Goal: Task Accomplishment & Management: Manage account settings

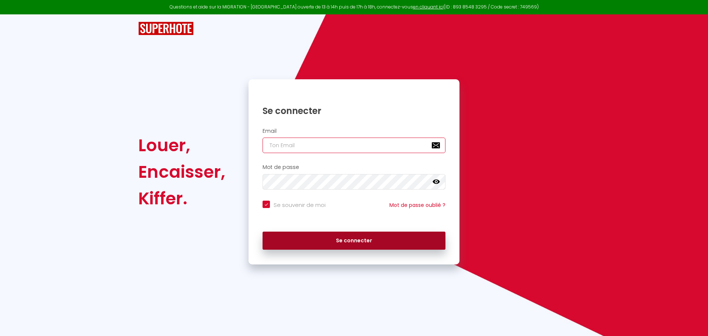
type input "[EMAIL_ADDRESS][DOMAIN_NAME]"
click at [376, 240] on button "Se connecter" at bounding box center [353, 240] width 183 height 18
checkbox input "true"
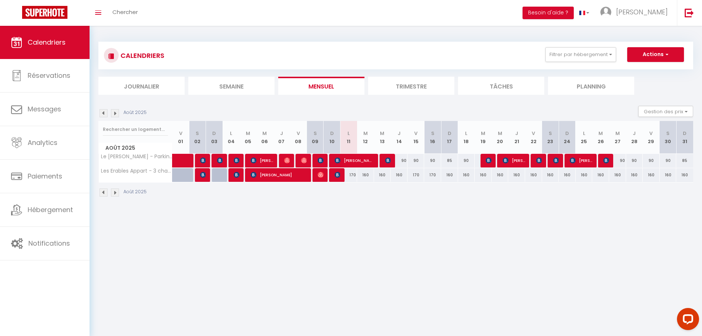
click at [116, 115] on img at bounding box center [115, 113] width 8 height 8
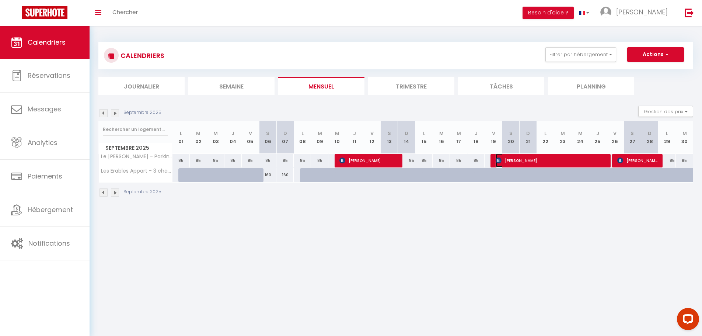
click at [521, 160] on span "[PERSON_NAME]" at bounding box center [551, 160] width 110 height 14
select select "OK"
select select "KO"
select select "0"
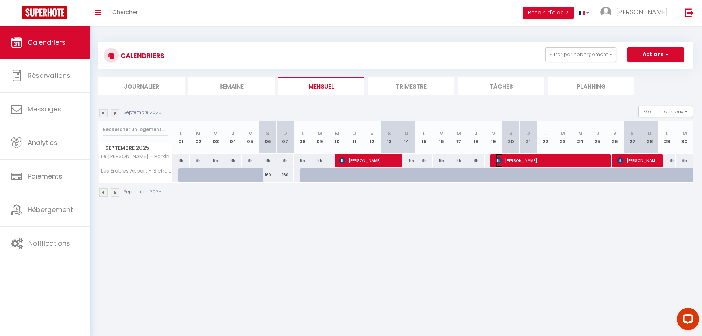
select select "1"
select select
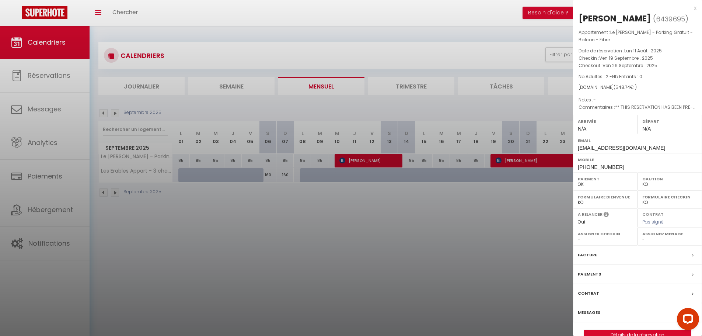
click at [41, 34] on div at bounding box center [351, 168] width 702 height 336
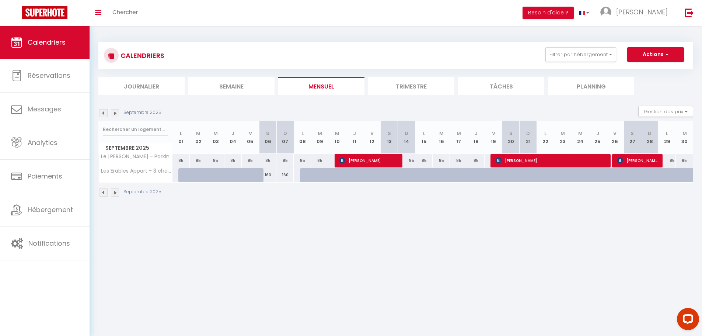
click at [107, 112] on img at bounding box center [104, 113] width 8 height 8
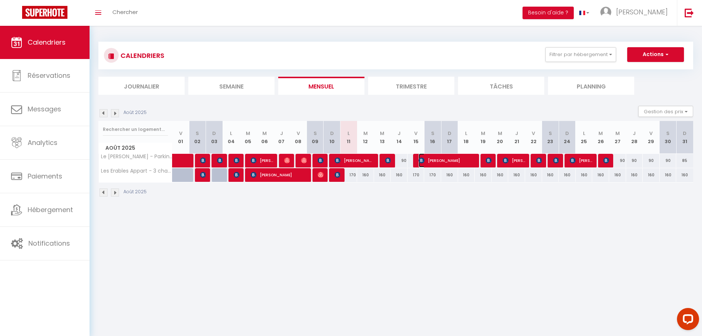
click at [440, 159] on span "[PERSON_NAME]" at bounding box center [447, 160] width 56 height 14
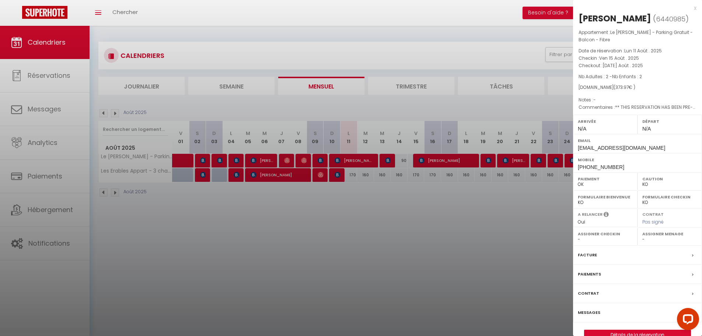
click at [555, 231] on div at bounding box center [351, 168] width 702 height 336
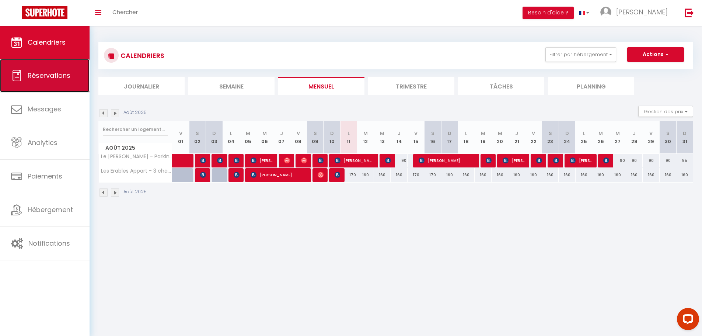
click at [40, 72] on span "Réservations" at bounding box center [49, 75] width 43 height 9
select select "not_cancelled"
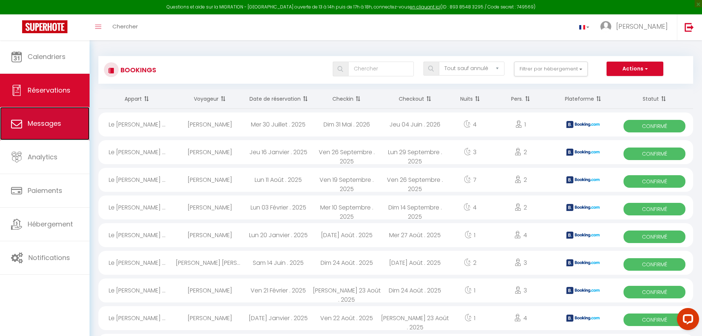
click at [46, 124] on span "Messages" at bounding box center [45, 123] width 34 height 9
select select "message"
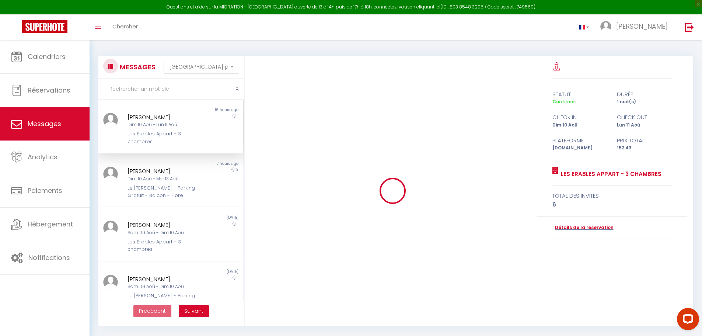
scroll to position [212, 0]
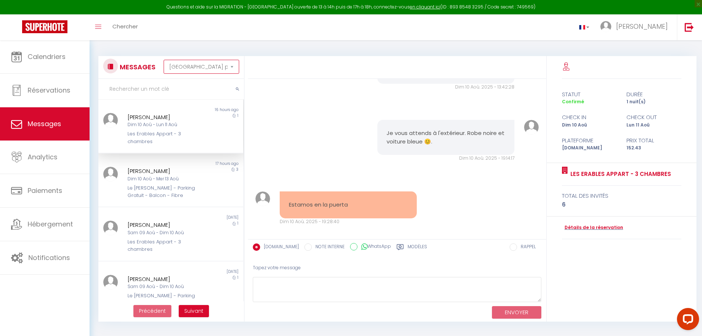
click at [188, 67] on select "Trier par date de réservation Trier par date de message" at bounding box center [202, 67] width 76 height 14
click at [164, 60] on select "Trier par date de réservation Trier par date de message" at bounding box center [202, 67] width 76 height 14
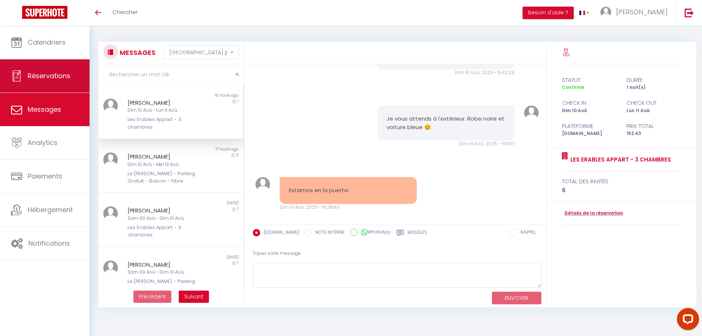
click at [46, 77] on span "Réservations" at bounding box center [49, 75] width 43 height 9
select select "not_cancelled"
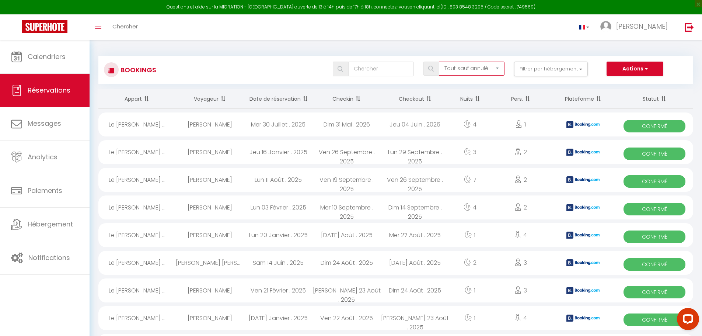
click at [481, 69] on select "Tous les statuts Annulé Confirmé Non Confirmé Tout sauf annulé No Show Request" at bounding box center [472, 69] width 66 height 14
click at [652, 67] on button "Actions" at bounding box center [635, 69] width 57 height 15
click at [282, 98] on th "Date de réservation" at bounding box center [278, 99] width 69 height 20
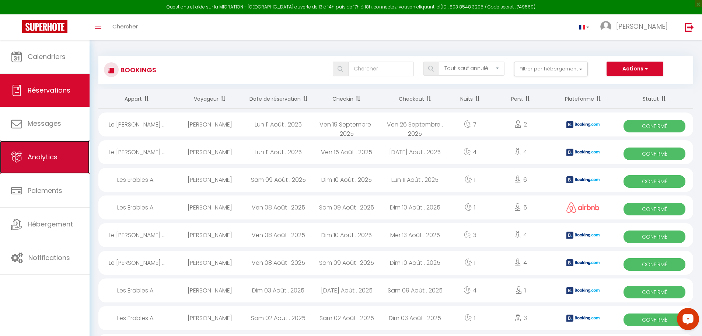
click at [34, 153] on span "Analytics" at bounding box center [43, 156] width 30 height 9
select select "2025"
select select "8"
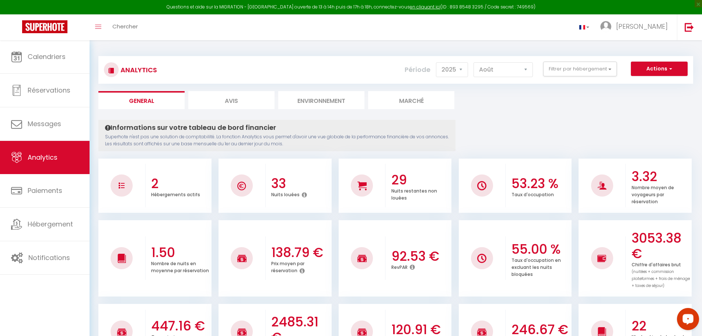
click at [413, 269] on icon at bounding box center [412, 267] width 5 height 6
click at [349, 282] on li "92.53 € RevPAR" at bounding box center [395, 258] width 113 height 76
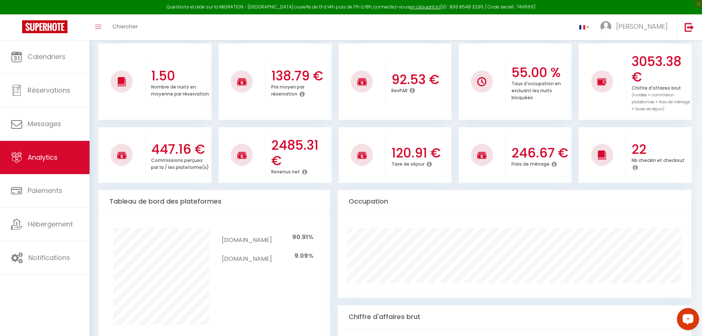
scroll to position [111, 0]
